Goal: Find specific page/section: Find specific page/section

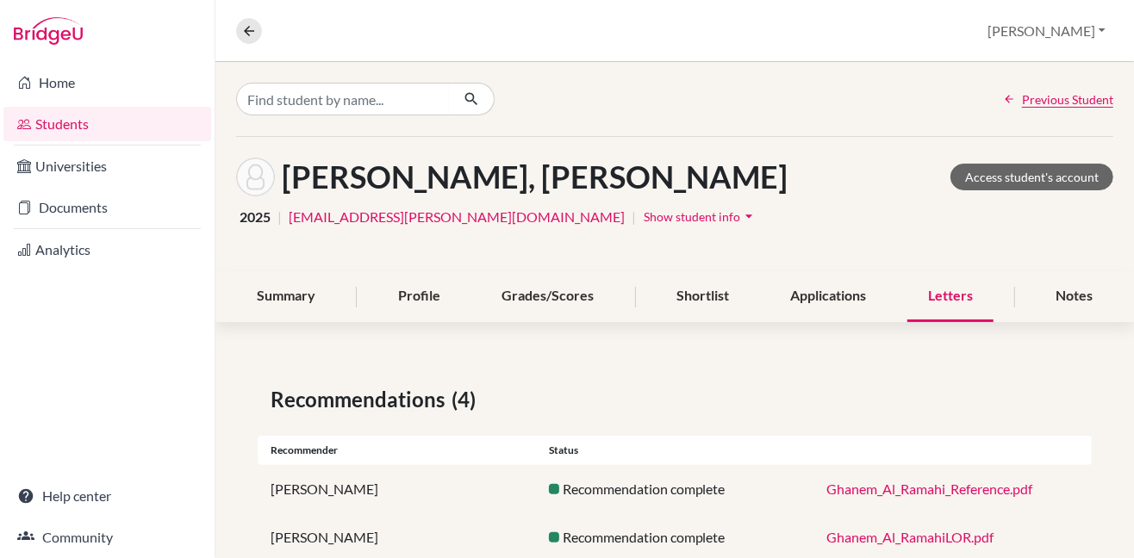
scroll to position [181, 0]
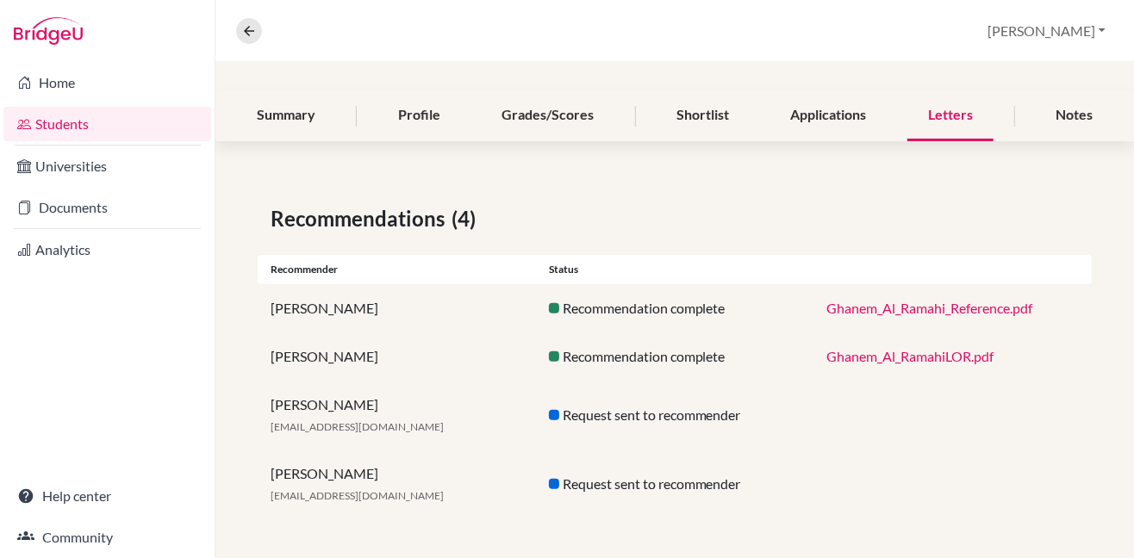
click at [70, 123] on link "Students" at bounding box center [107, 124] width 208 height 34
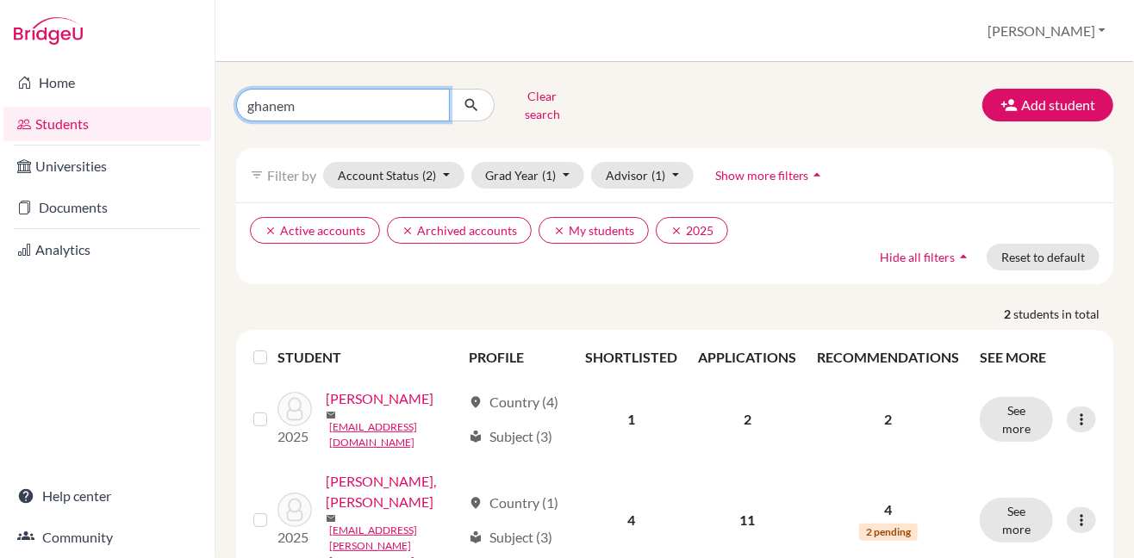
click at [434, 98] on input "ghanem" at bounding box center [343, 105] width 214 height 33
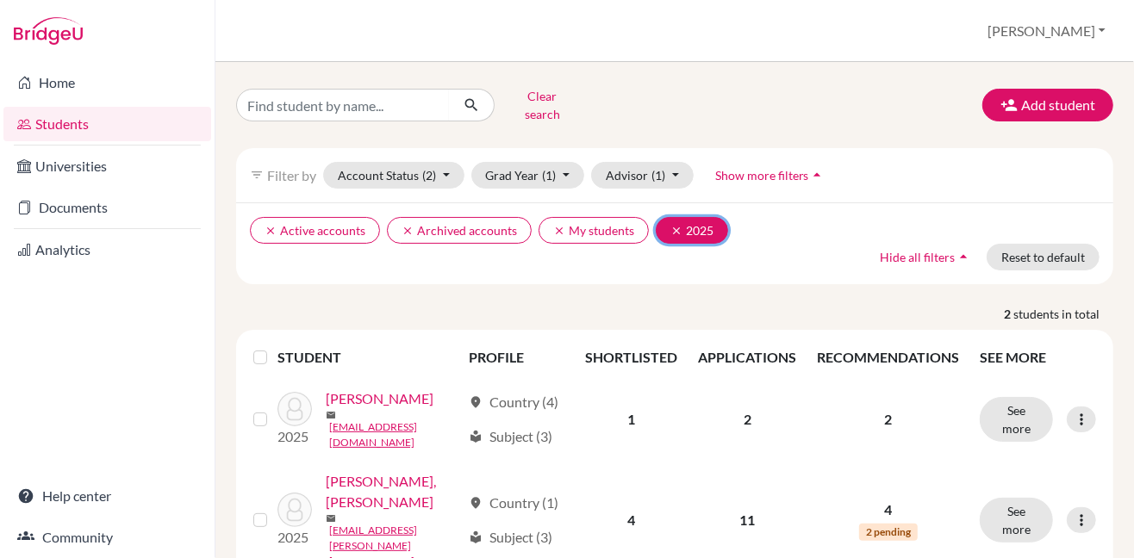
click at [665, 217] on button "clear 2025" at bounding box center [692, 230] width 72 height 27
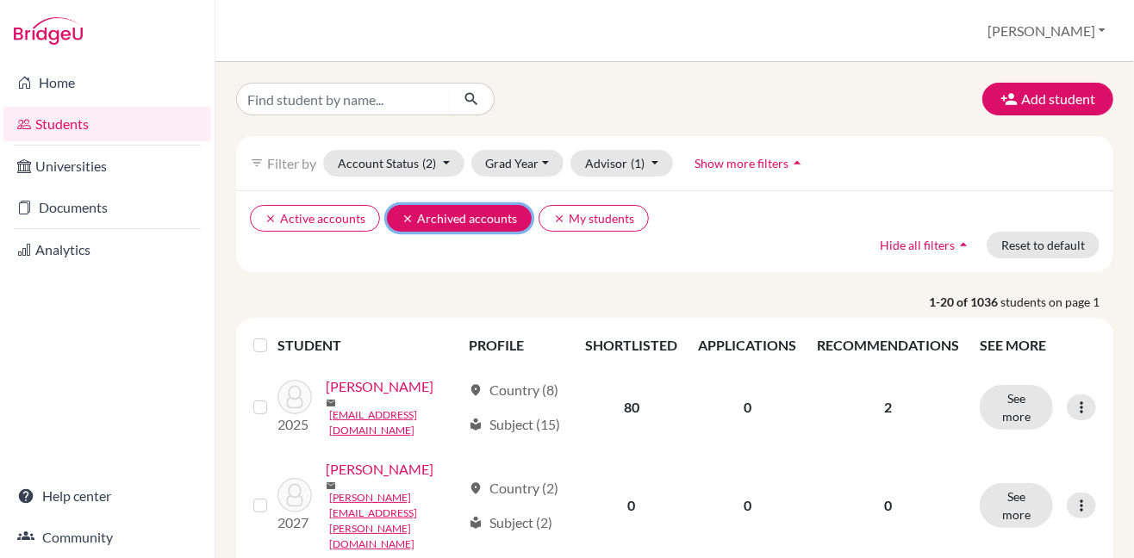
click at [402, 216] on icon "clear" at bounding box center [408, 219] width 12 height 12
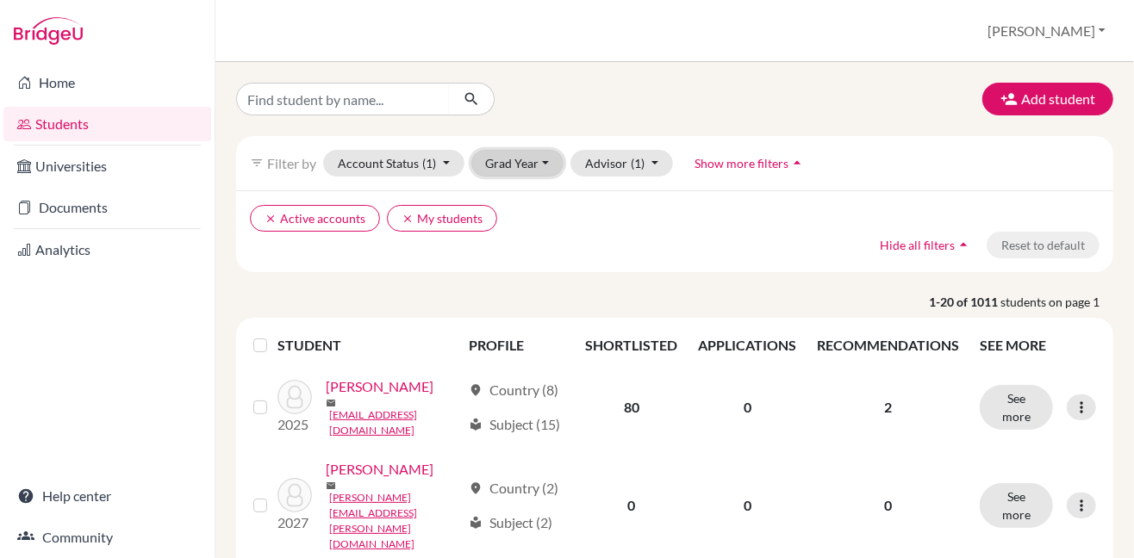
click at [507, 158] on button "Grad Year" at bounding box center [517, 163] width 93 height 27
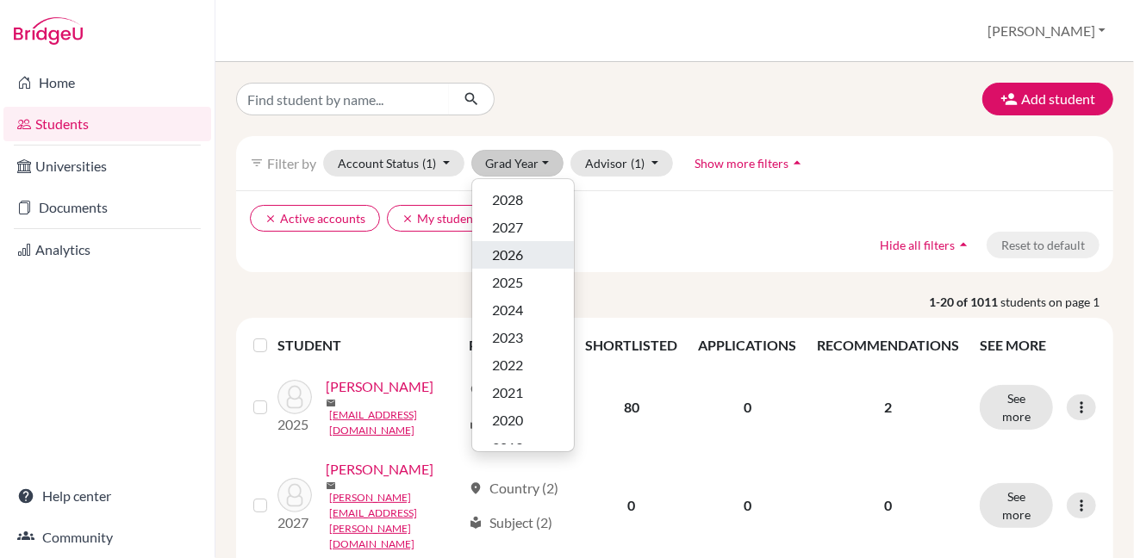
click at [499, 249] on span "2026" at bounding box center [508, 255] width 31 height 21
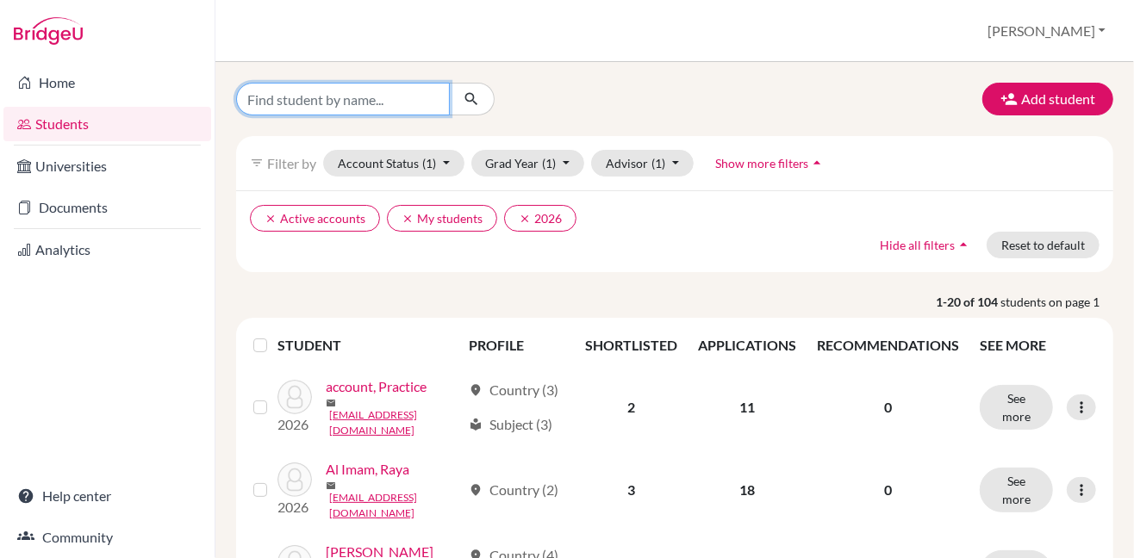
click at [367, 100] on input "Find student by name..." at bounding box center [343, 99] width 214 height 33
type input "sidd"
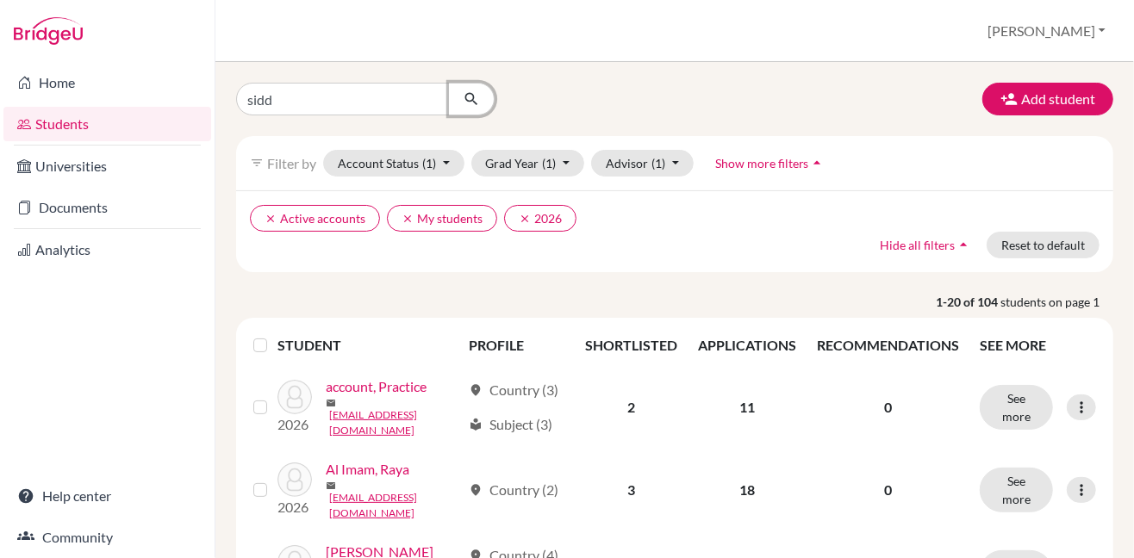
click at [469, 96] on icon "submit" at bounding box center [471, 98] width 17 height 17
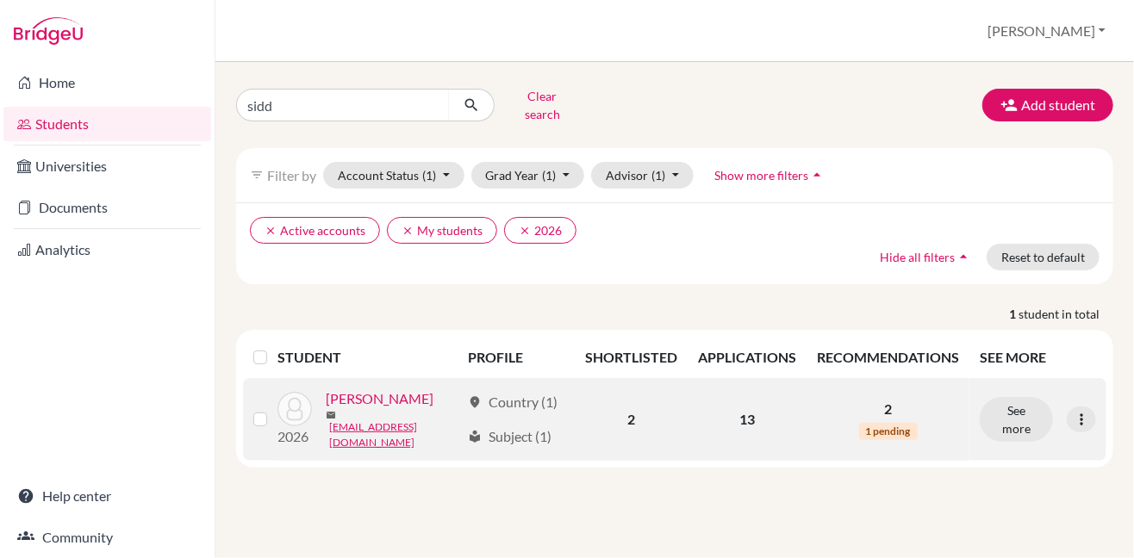
click at [396, 395] on link "Siddiqui, Zynah" at bounding box center [380, 399] width 108 height 21
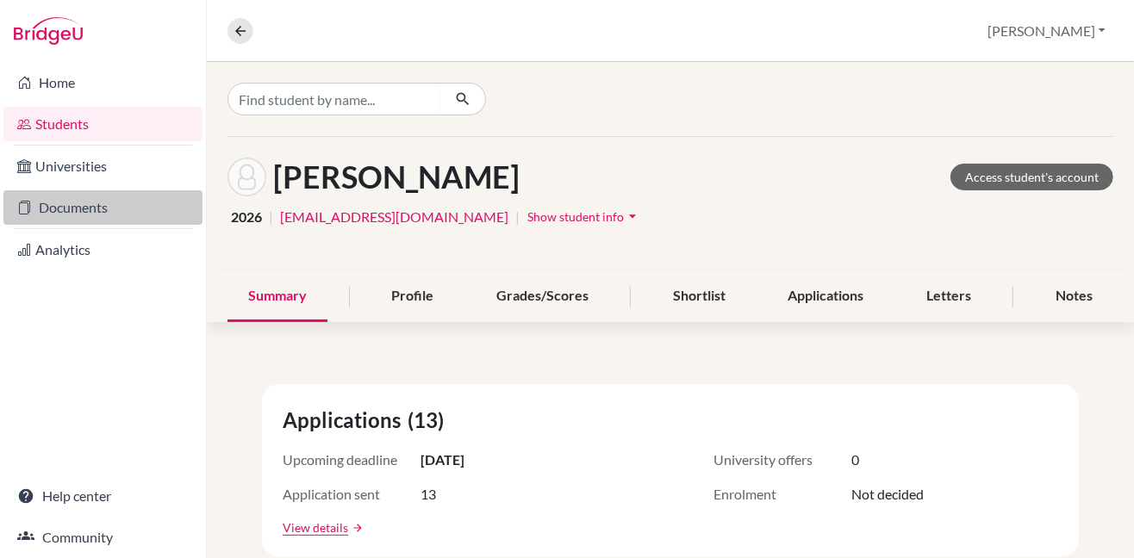
click at [114, 203] on link "Documents" at bounding box center [102, 207] width 199 height 34
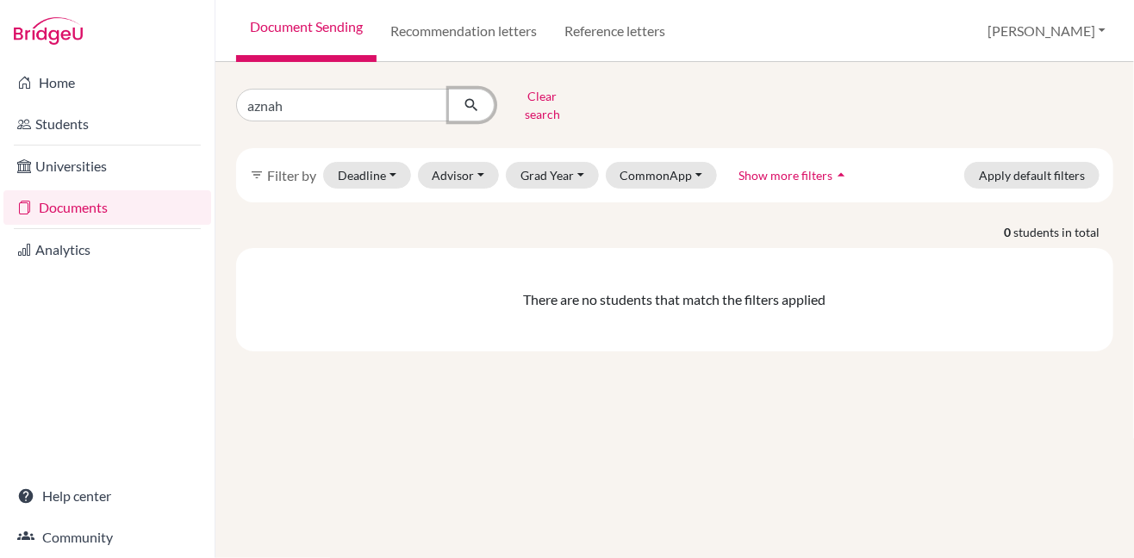
click at [470, 99] on icon "submit" at bounding box center [471, 105] width 17 height 17
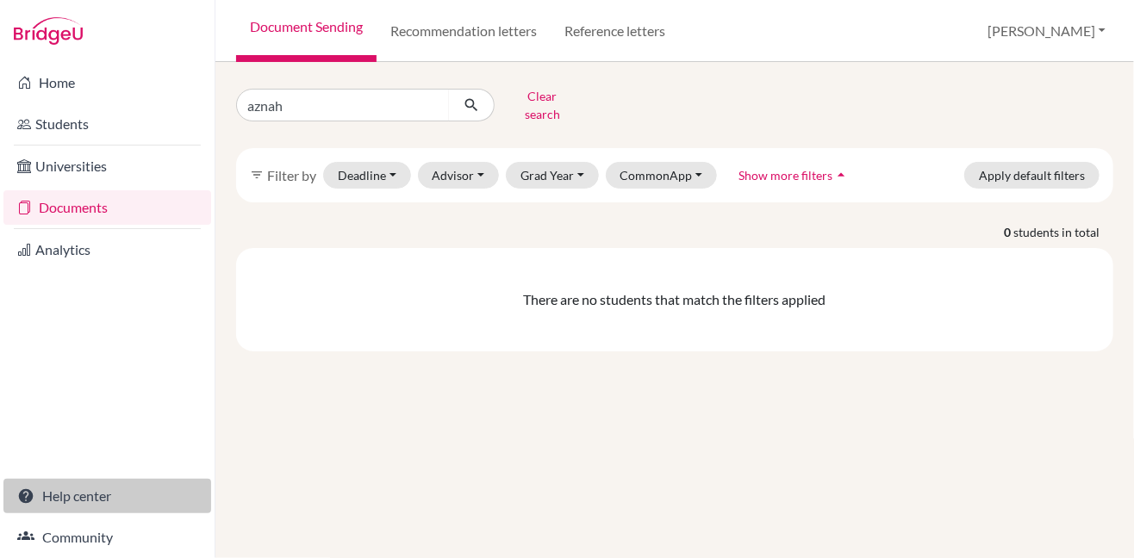
click at [81, 495] on link "Help center" at bounding box center [107, 496] width 208 height 34
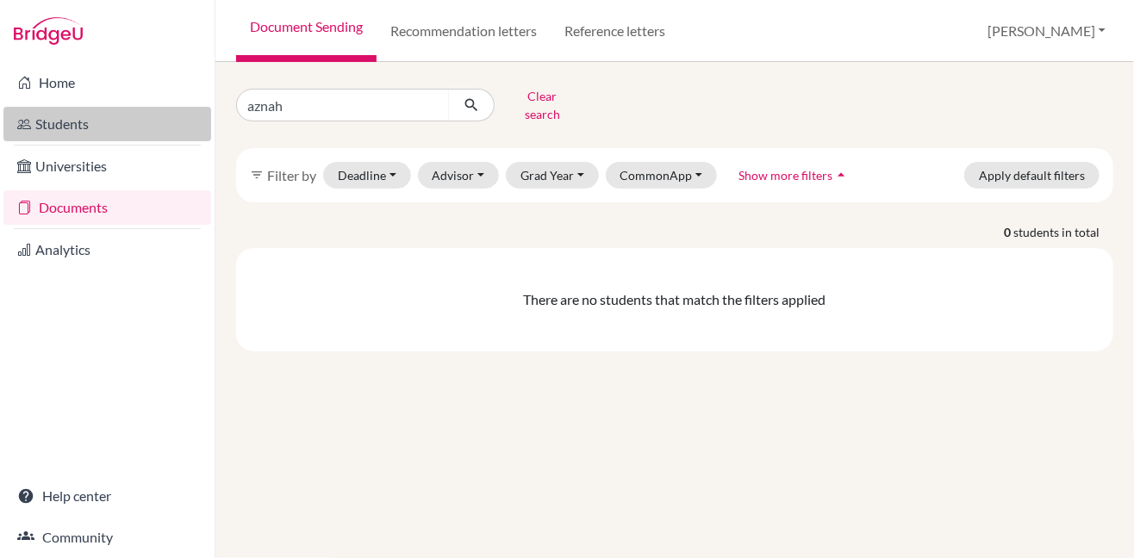
click at [60, 122] on link "Students" at bounding box center [107, 124] width 208 height 34
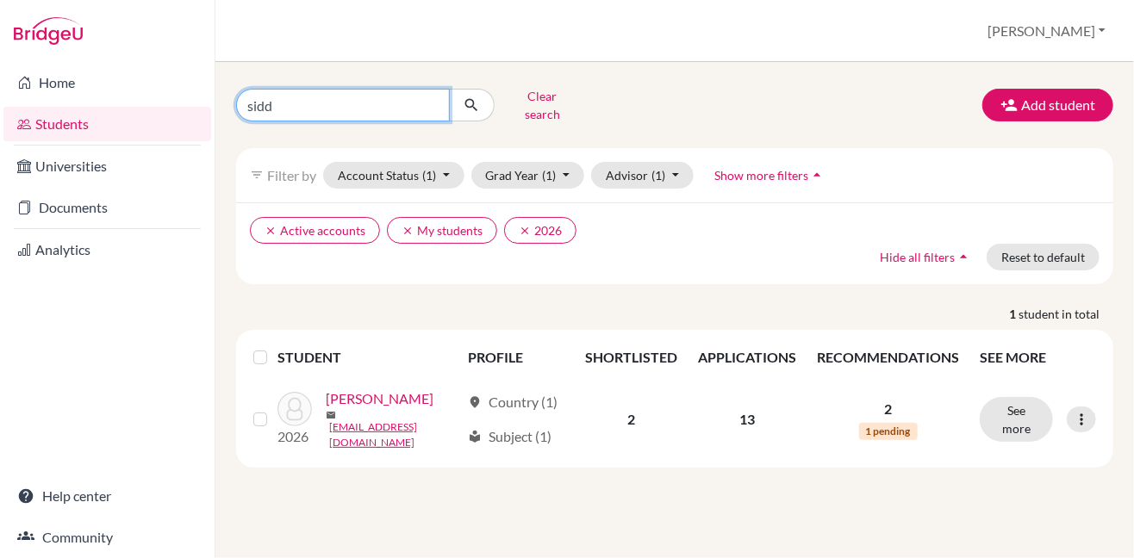
click at [429, 96] on input "sidd" at bounding box center [343, 105] width 214 height 33
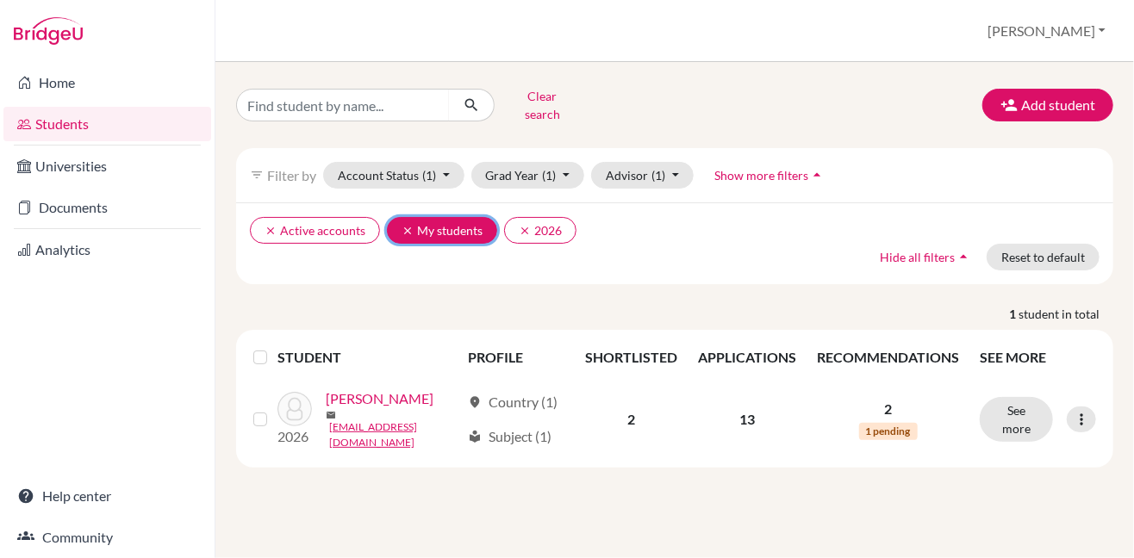
click at [402, 225] on icon "clear" at bounding box center [408, 231] width 12 height 12
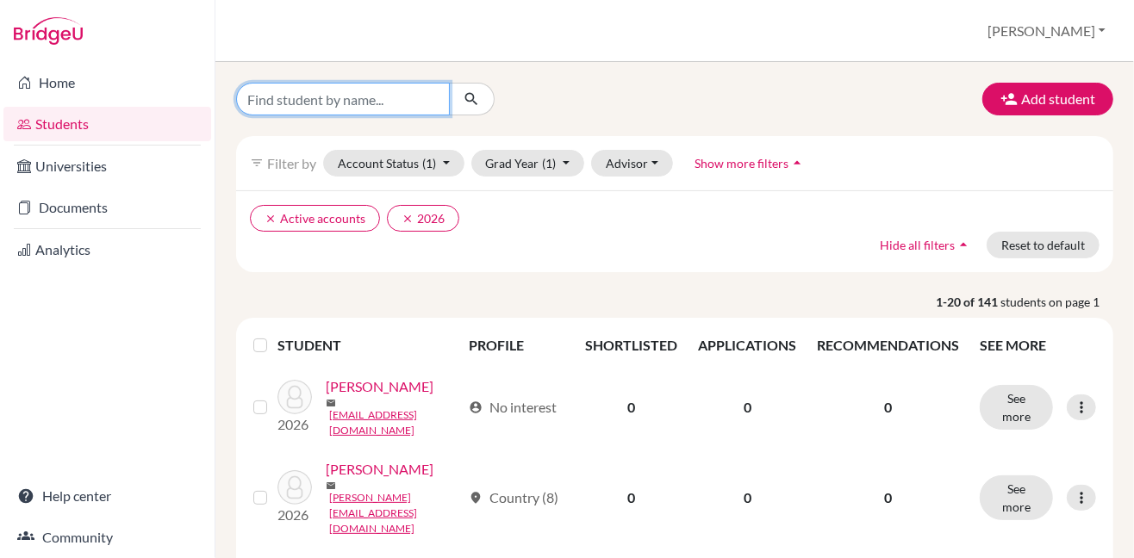
click at [367, 95] on input "Find student by name..." at bounding box center [343, 99] width 214 height 33
type input "susan"
click at [481, 102] on button "submit" at bounding box center [472, 99] width 46 height 33
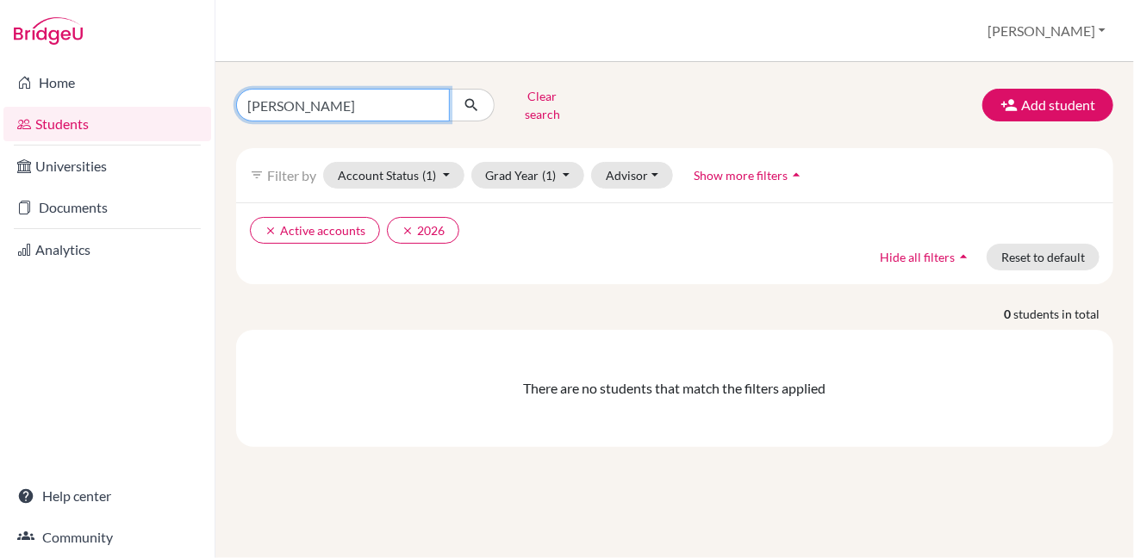
click at [433, 96] on input "susan" at bounding box center [343, 105] width 214 height 33
type input "tanush"
click at [464, 105] on icon "submit" at bounding box center [471, 105] width 17 height 17
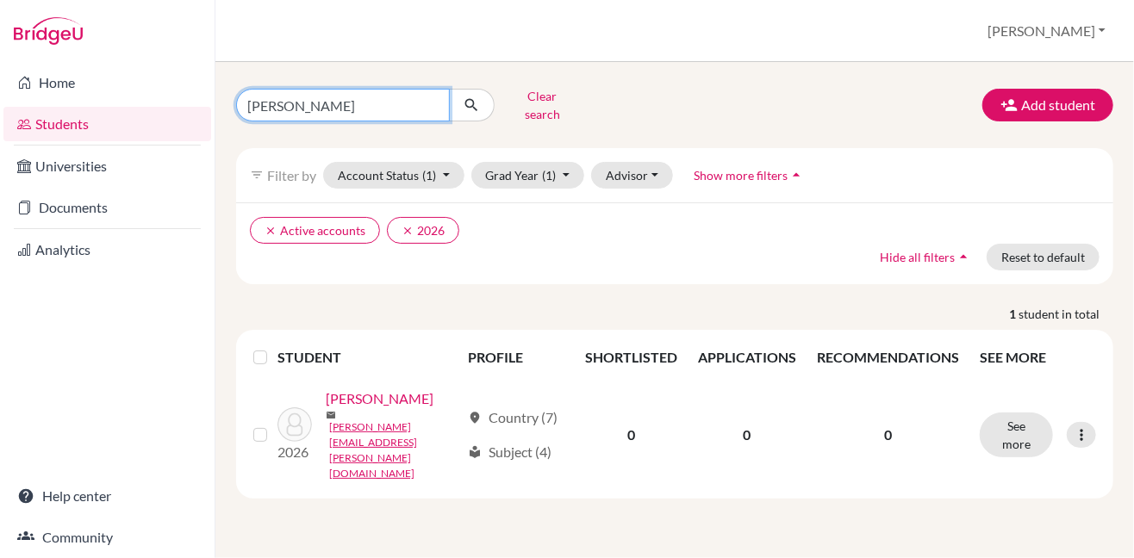
click at [428, 97] on input "tanush" at bounding box center [343, 105] width 214 height 33
type input "raai"
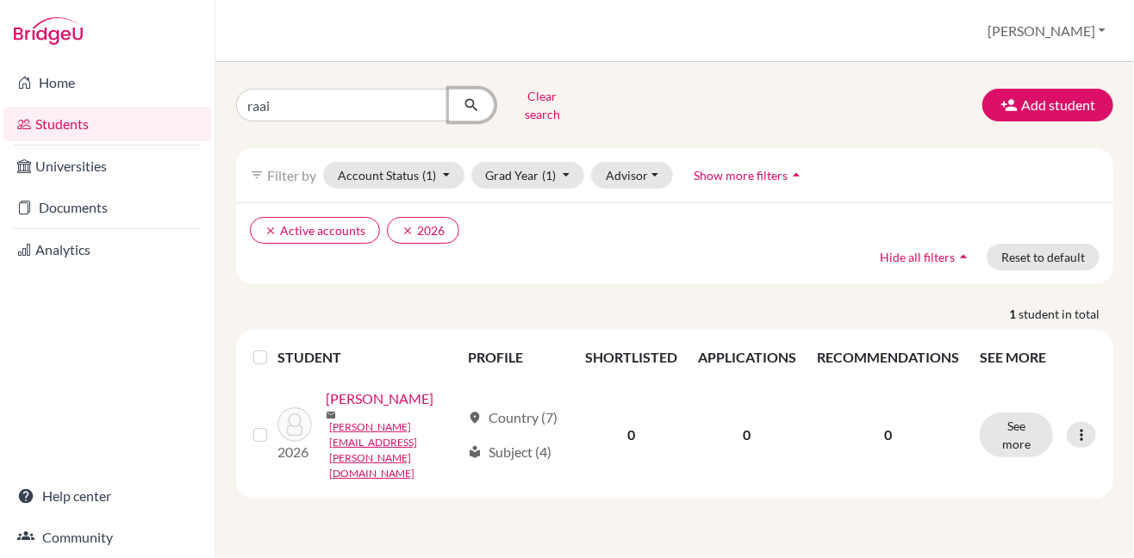
click at [475, 97] on icon "submit" at bounding box center [471, 105] width 17 height 17
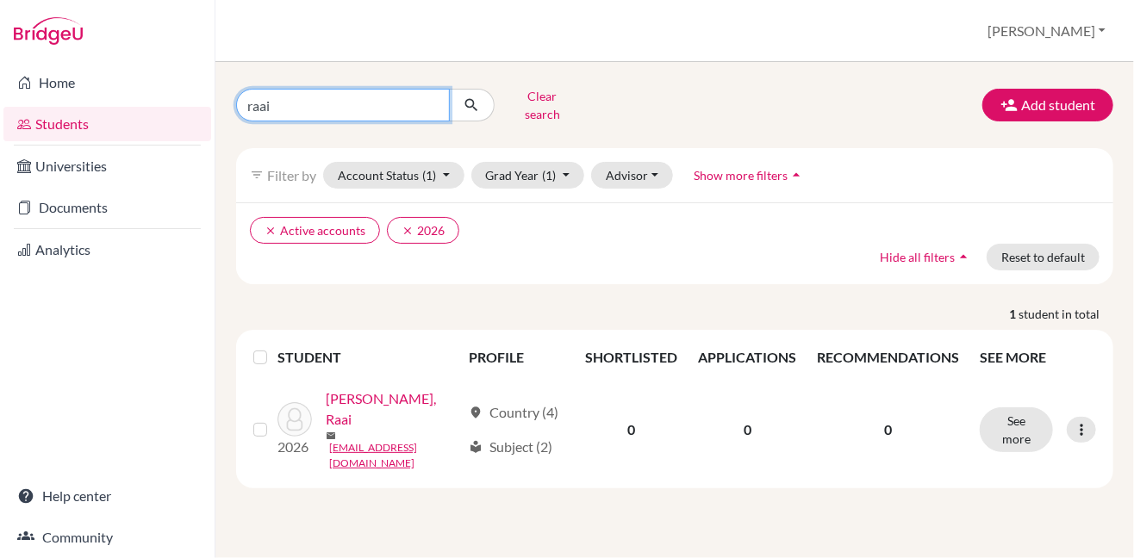
click at [433, 97] on input "raai" at bounding box center [343, 105] width 214 height 33
type input "hashem"
click at [473, 99] on icon "submit" at bounding box center [471, 105] width 17 height 17
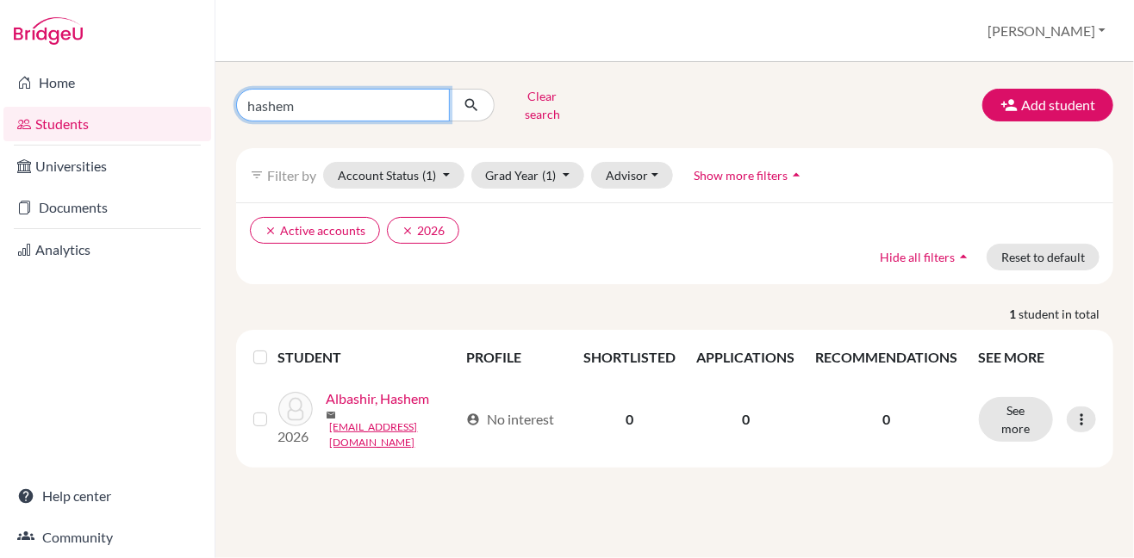
click at [433, 95] on input "hashem" at bounding box center [343, 105] width 214 height 33
type input "thomas"
click at [467, 102] on icon "submit" at bounding box center [471, 105] width 17 height 17
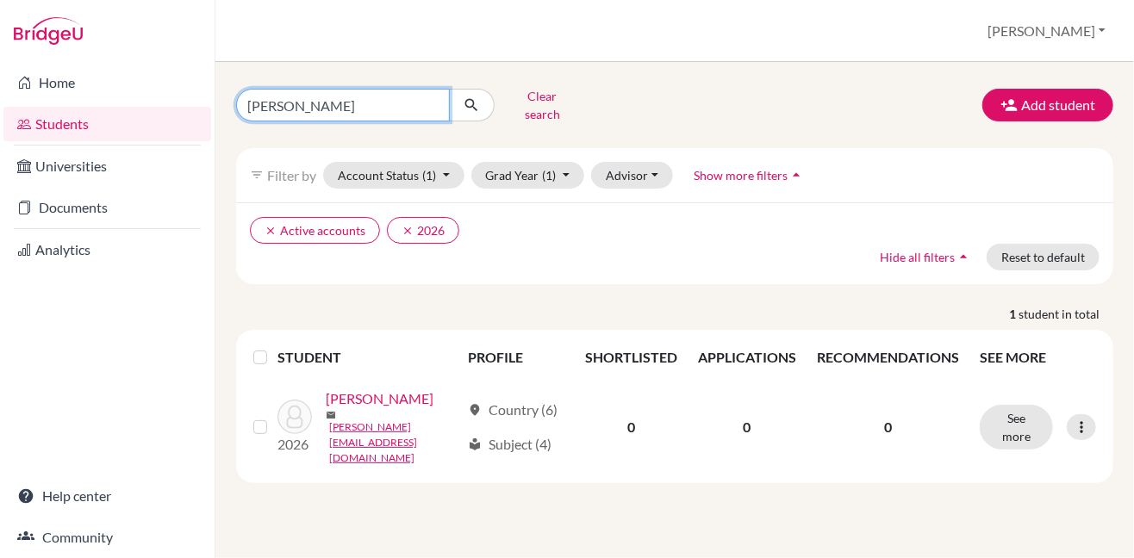
click at [434, 97] on input "thomas" at bounding box center [343, 105] width 214 height 33
type input "zynah"
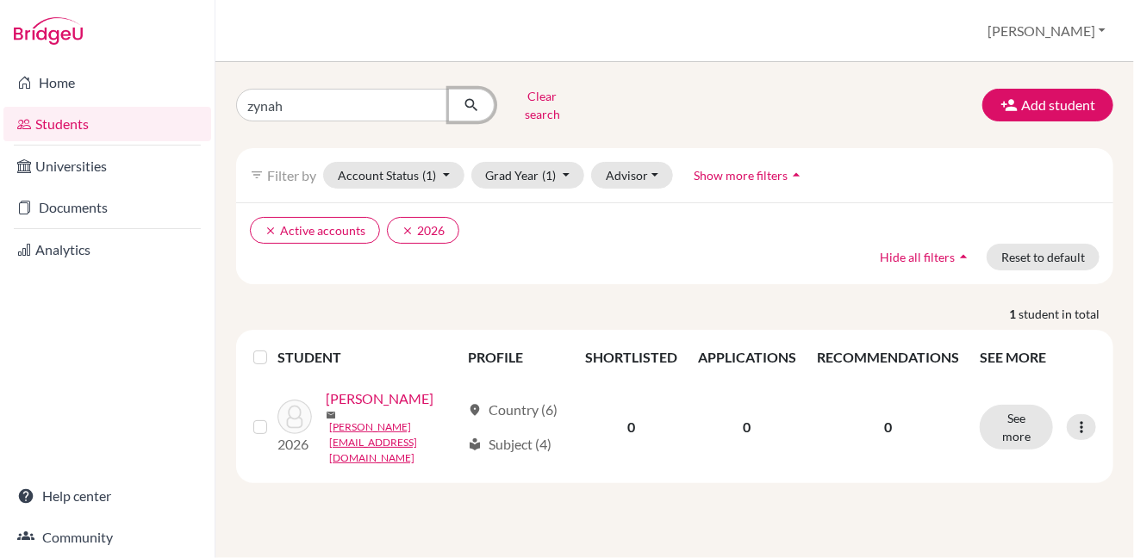
click at [468, 97] on icon "submit" at bounding box center [471, 105] width 17 height 17
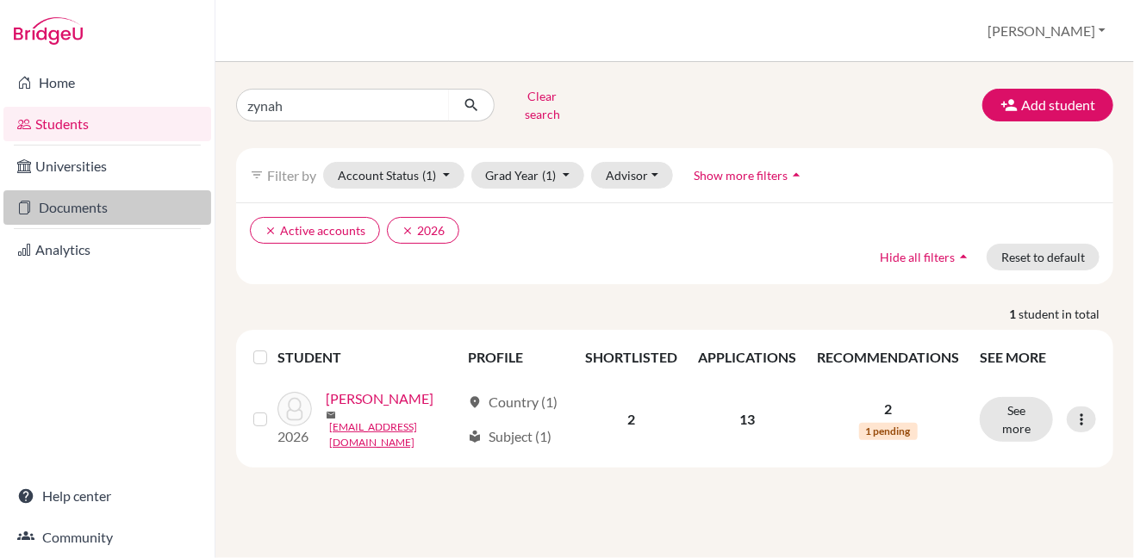
click at [93, 214] on link "Documents" at bounding box center [107, 207] width 208 height 34
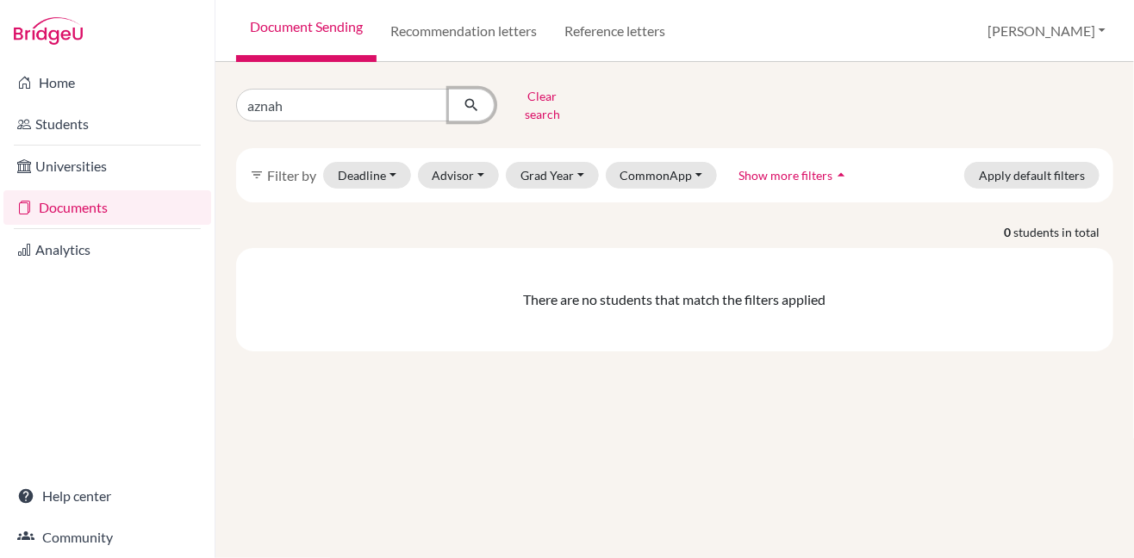
click at [465, 99] on icon "submit" at bounding box center [471, 105] width 17 height 17
